Goal: Task Accomplishment & Management: Complete application form

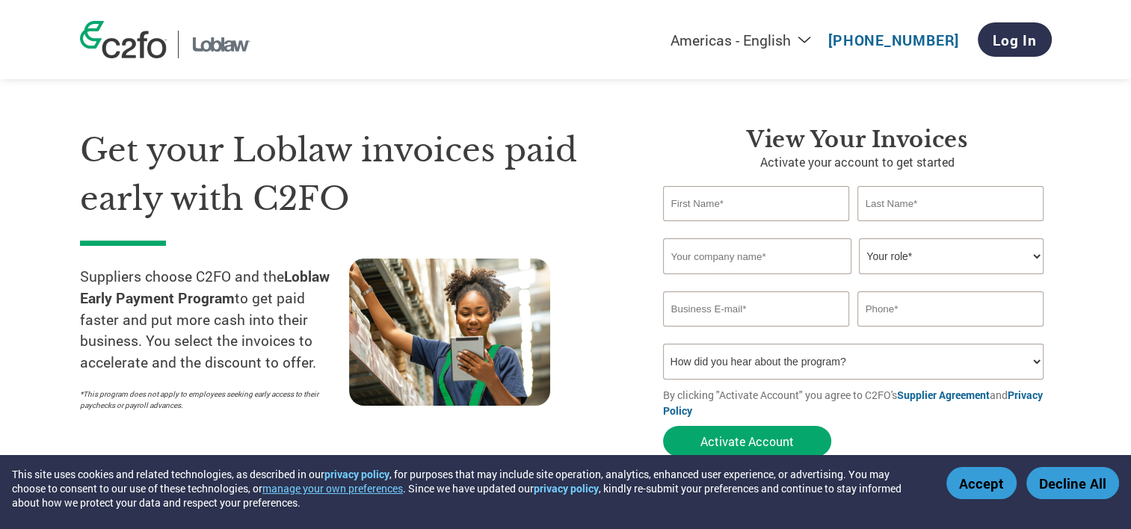
scroll to position [16, 0]
click at [751, 192] on input "text" at bounding box center [756, 204] width 187 height 35
type input "[MEDICAL_DATA]"
type input "[PERSON_NAME]"
type input "Provisions Food Company"
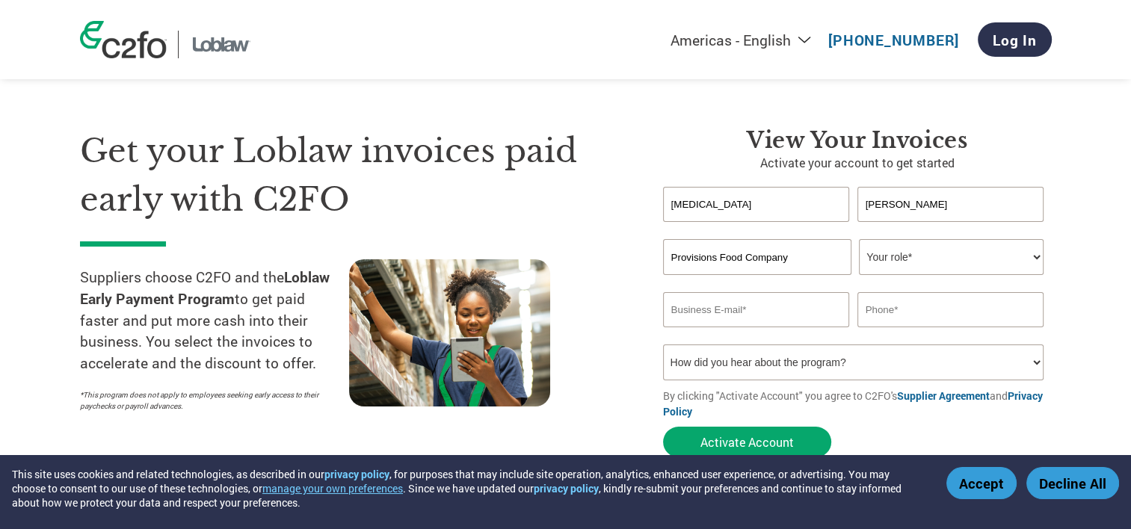
click at [915, 261] on select "Your role* CFO Controller Credit Manager Finance Director Treasurer CEO Preside…" at bounding box center [951, 257] width 185 height 36
select select "OTHER"
click at [859, 239] on select "Your role* CFO Controller Credit Manager Finance Director Treasurer CEO Preside…" at bounding box center [951, 257] width 185 height 36
click at [768, 317] on input "email" at bounding box center [756, 309] width 187 height 35
type input "[MEDICAL_DATA][EMAIL_ADDRESS][DOMAIN_NAME]"
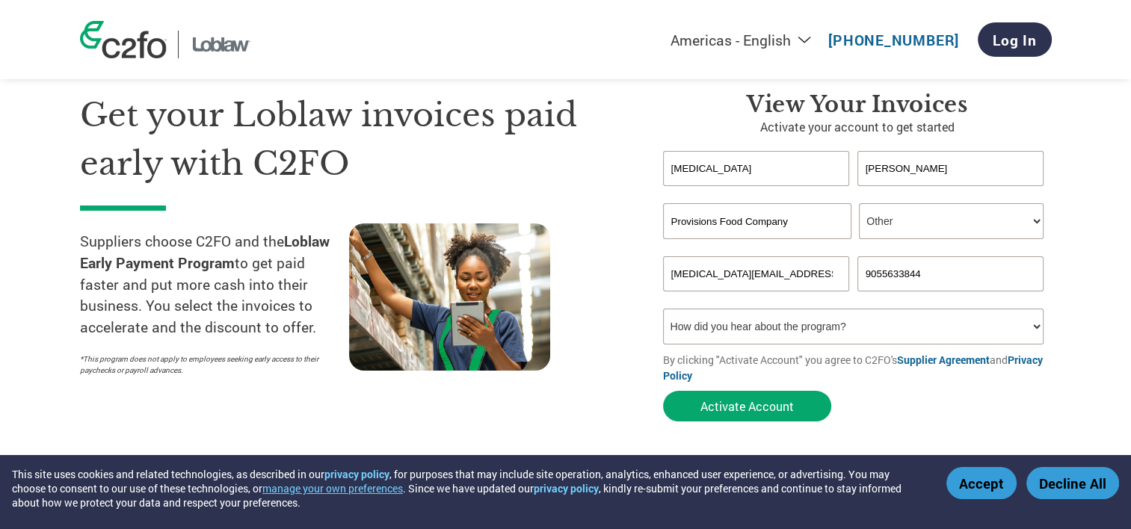
scroll to position [54, 0]
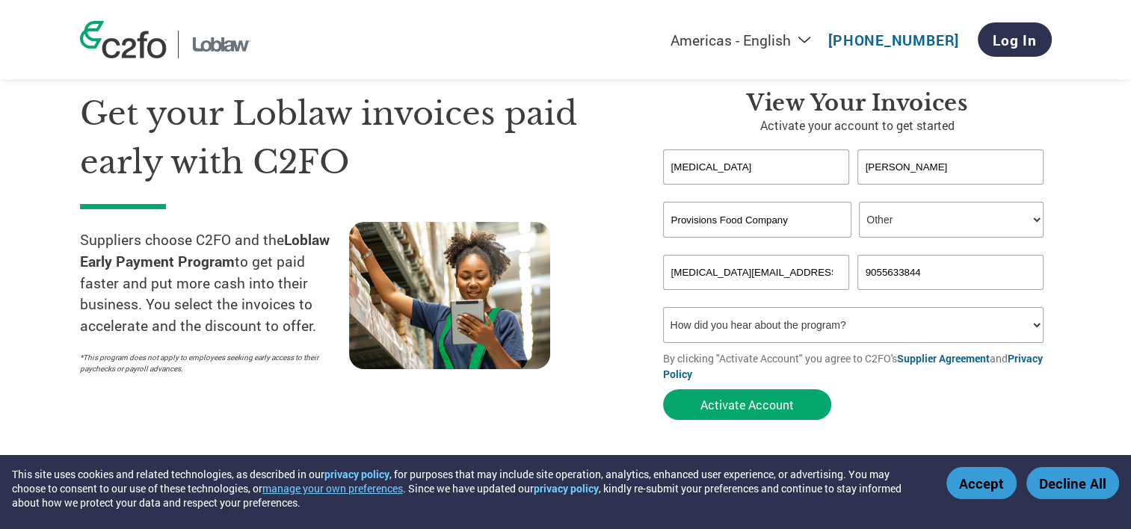
type input "9055633844"
click at [774, 326] on select "How did you hear about the program? Received a letter Email Social Media Online…" at bounding box center [853, 325] width 381 height 36
select select "Email"
click at [663, 307] on select "How did you hear about the program? Received a letter Email Social Media Online…" at bounding box center [853, 325] width 381 height 36
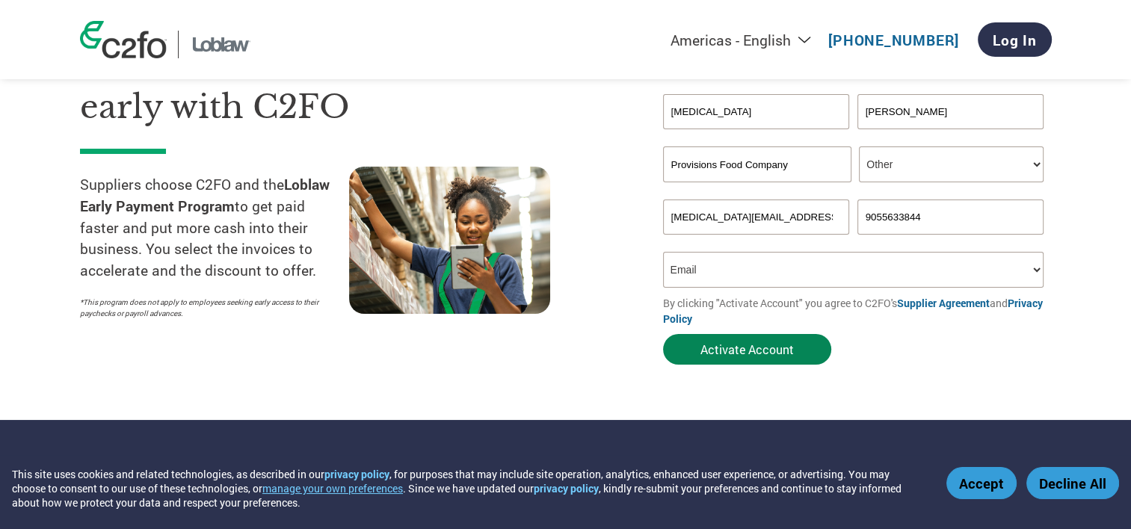
scroll to position [110, 0]
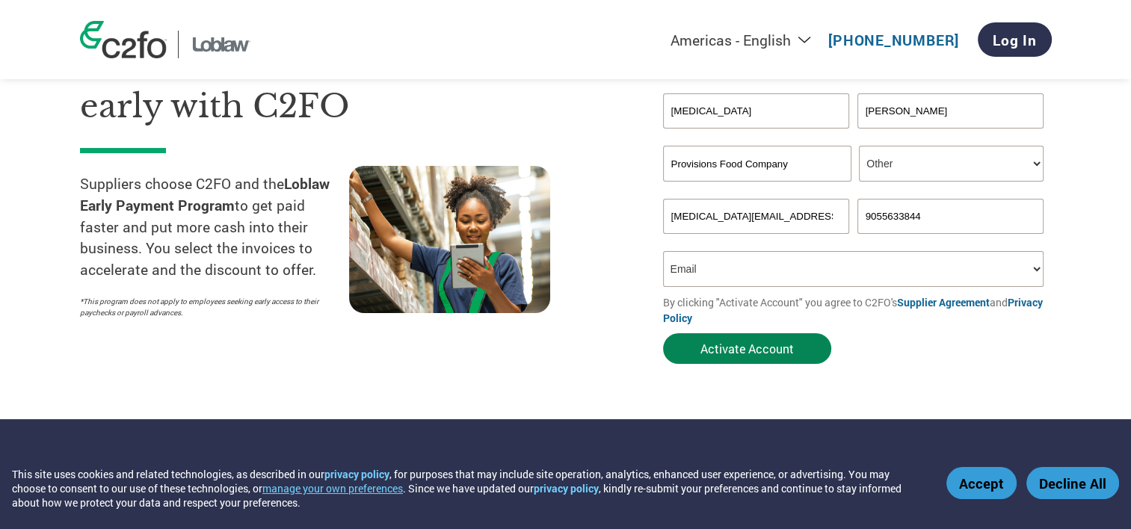
click at [745, 347] on button "Activate Account" at bounding box center [747, 348] width 168 height 31
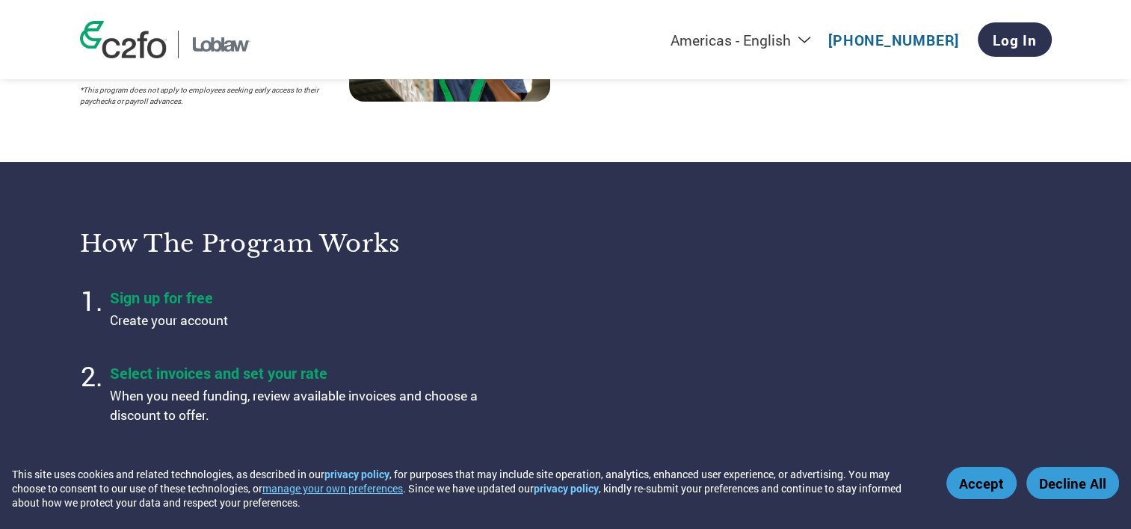
scroll to position [323, 0]
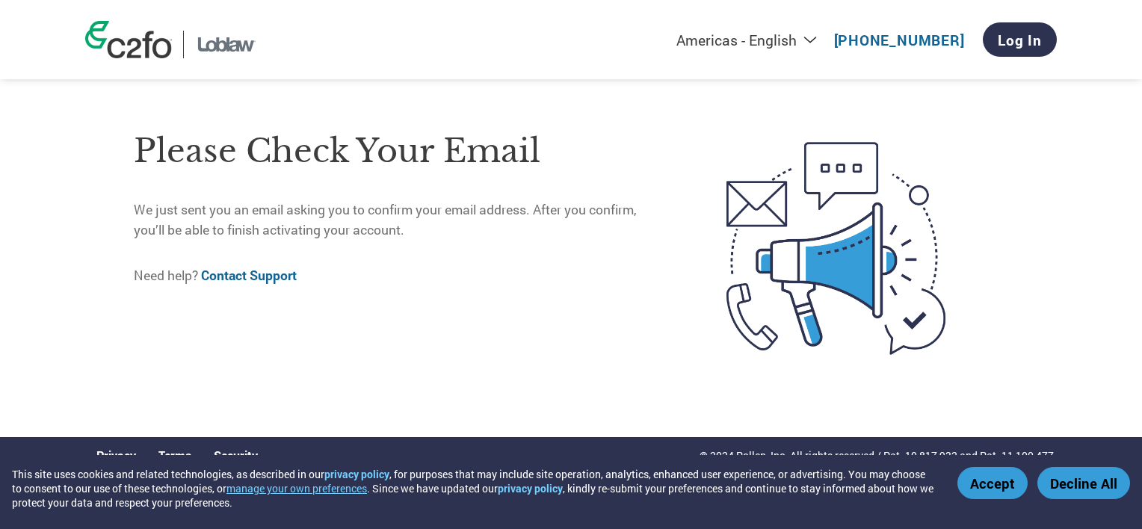
click at [141, 46] on img at bounding box center [128, 39] width 87 height 37
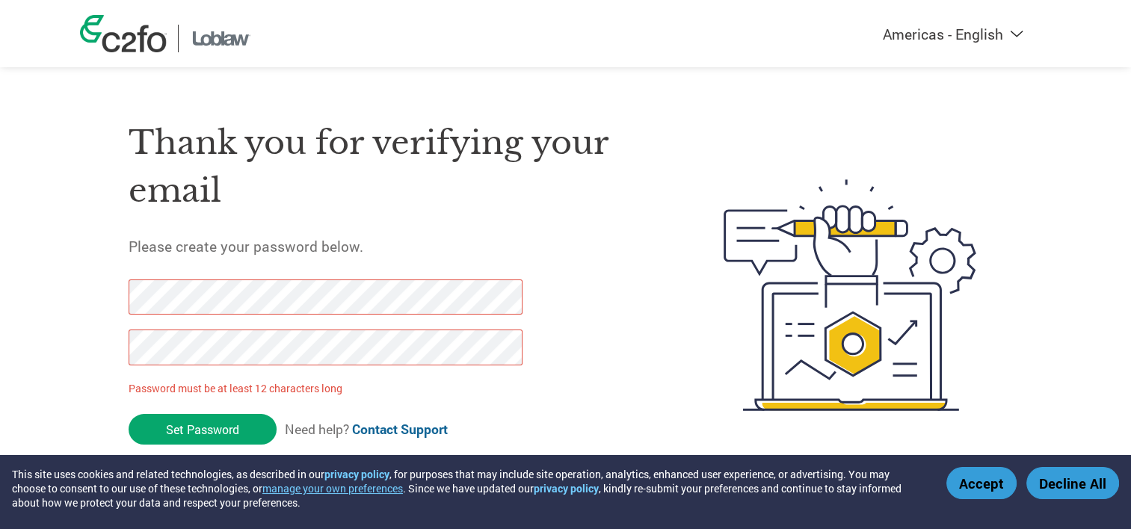
scroll to position [1, 0]
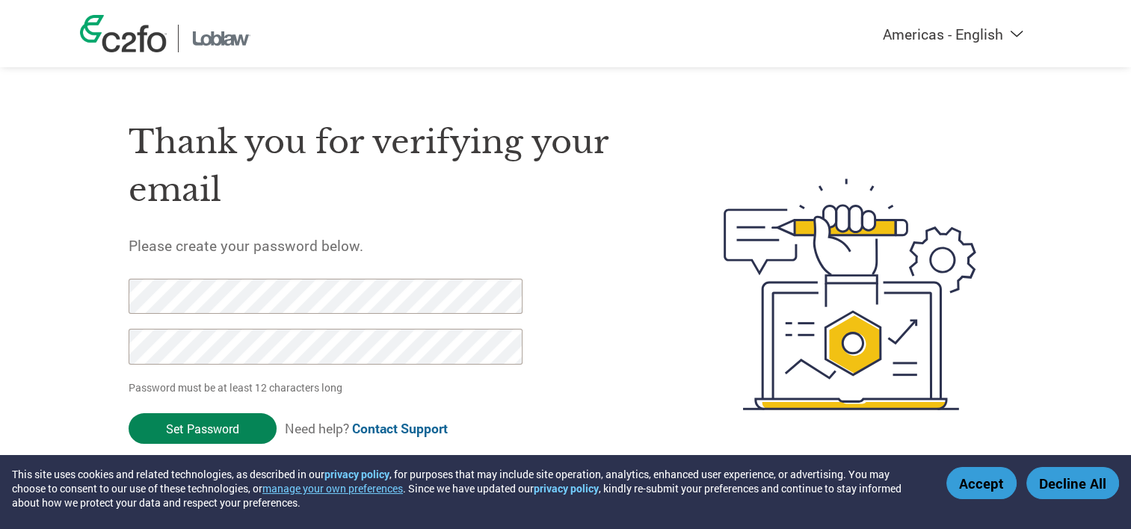
click at [188, 420] on input "Set Password" at bounding box center [203, 428] width 148 height 31
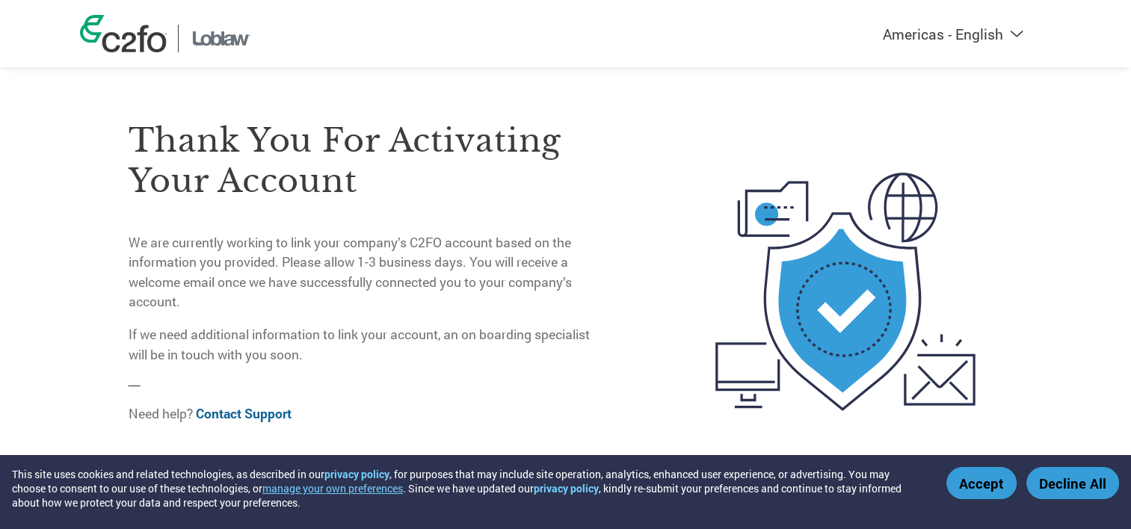
scroll to position [12, 0]
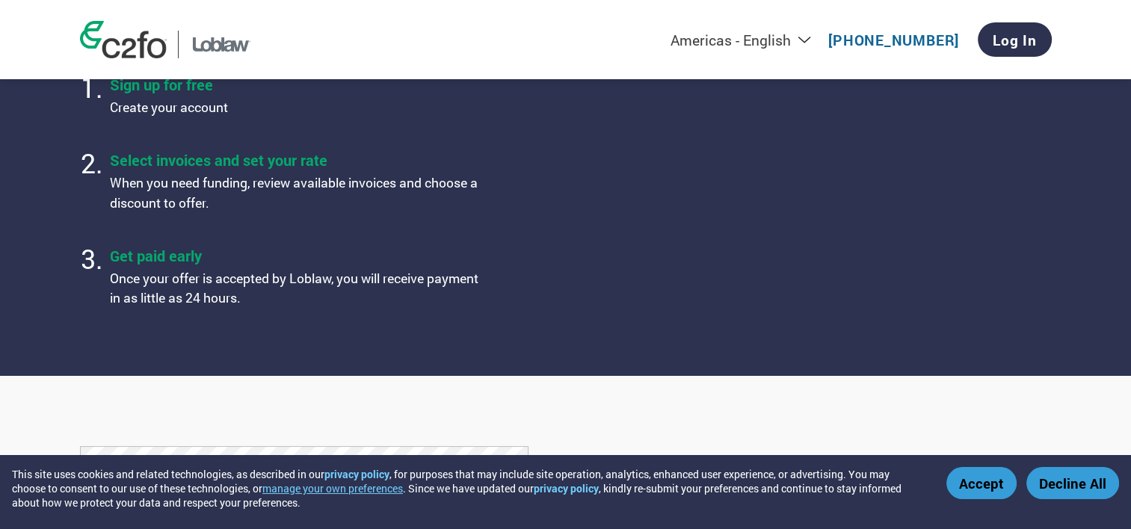
scroll to position [579, 0]
